Goal: Learn about a topic

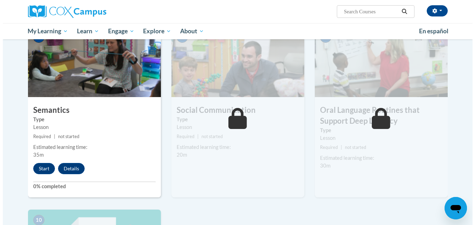
scroll to position [543, 0]
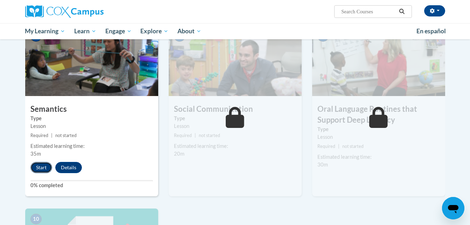
click at [43, 164] on button "Start" at bounding box center [41, 167] width 22 height 11
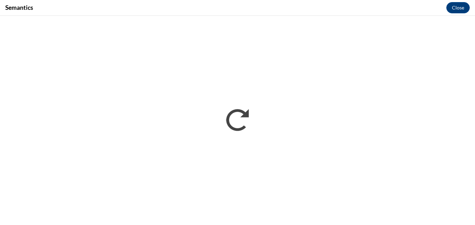
scroll to position [0, 0]
